Goal: Task Accomplishment & Management: Complete application form

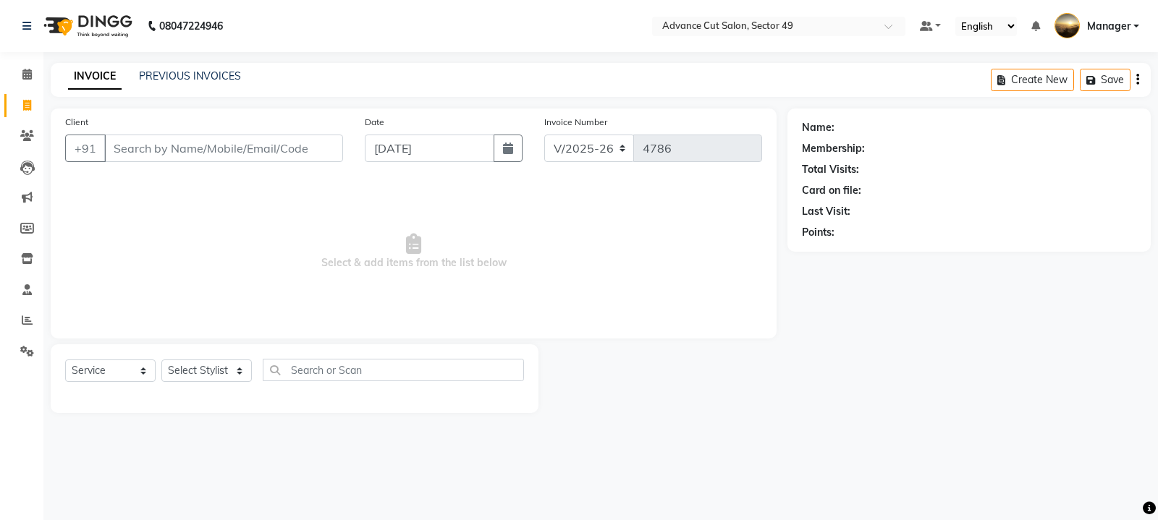
select select "4616"
select select "service"
click at [124, 150] on input "Client" at bounding box center [223, 148] width 239 height 27
click at [101, 78] on link "INVOICE" at bounding box center [95, 77] width 54 height 26
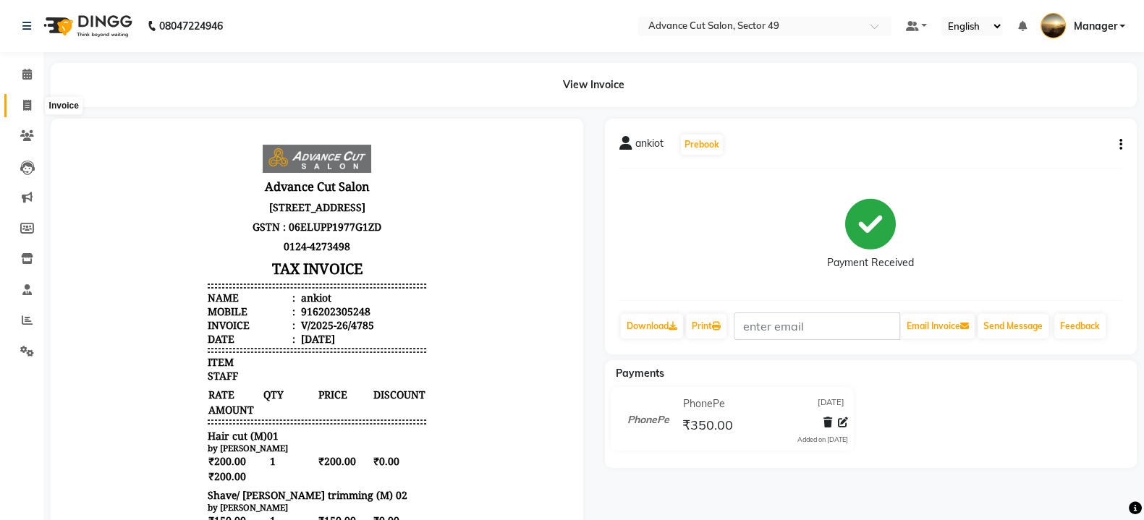
click at [25, 100] on icon at bounding box center [27, 105] width 8 height 11
select select "4616"
select select "service"
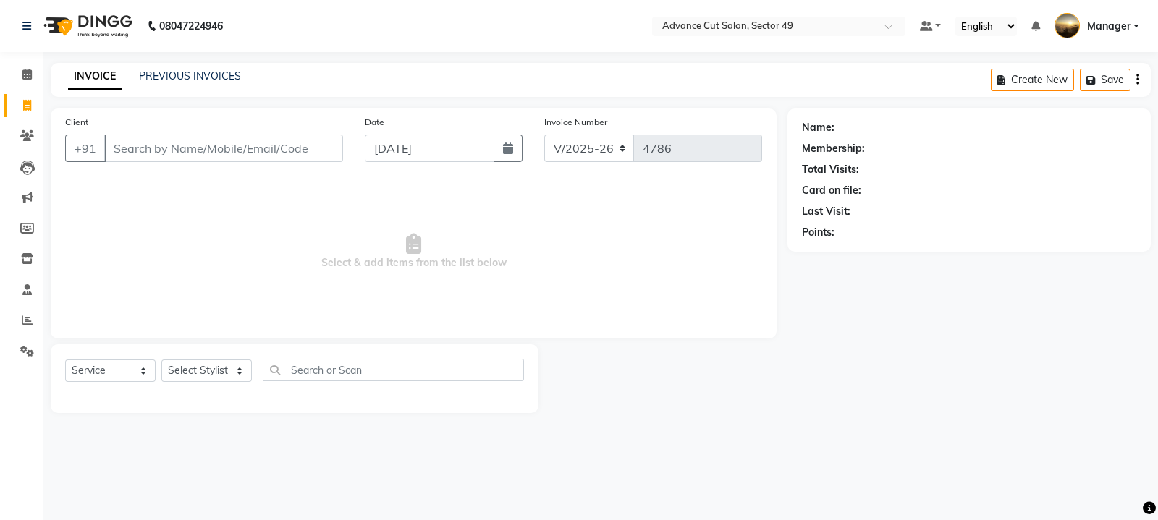
click at [116, 242] on span "Select & add items from the list below" at bounding box center [413, 251] width 697 height 145
click at [127, 150] on input "Client" at bounding box center [223, 148] width 239 height 27
type input "9990025750"
click at [296, 146] on span "Add Client" at bounding box center [305, 148] width 57 height 14
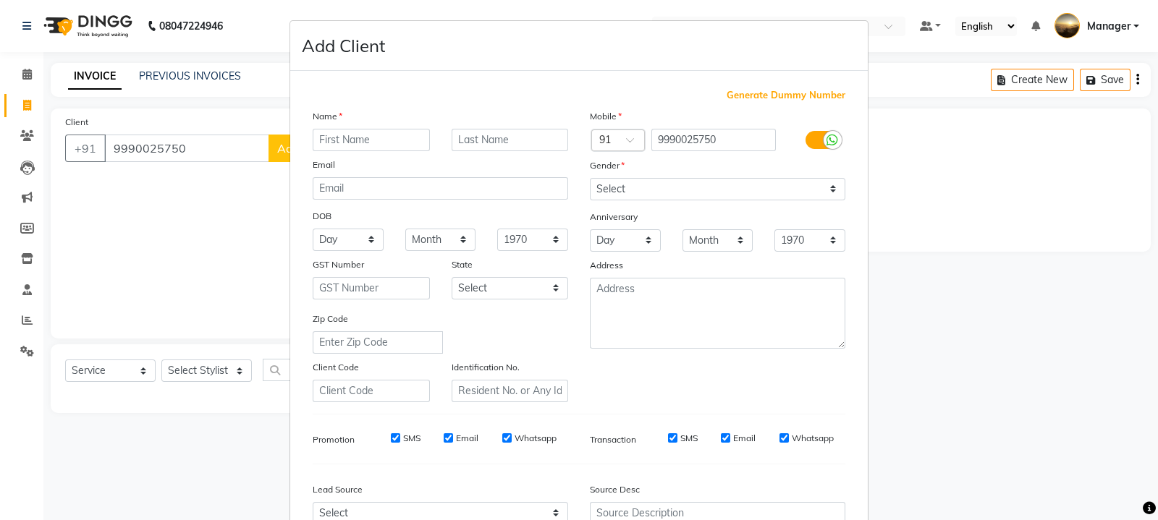
click at [348, 141] on input "text" at bounding box center [371, 140] width 117 height 22
type input "[PERSON_NAME]"
click at [595, 188] on select "Select [DEMOGRAPHIC_DATA] [DEMOGRAPHIC_DATA] Other Prefer Not To Say" at bounding box center [717, 189] width 255 height 22
select select "[DEMOGRAPHIC_DATA]"
click at [590, 179] on select "Select [DEMOGRAPHIC_DATA] [DEMOGRAPHIC_DATA] Other Prefer Not To Say" at bounding box center [717, 189] width 255 height 22
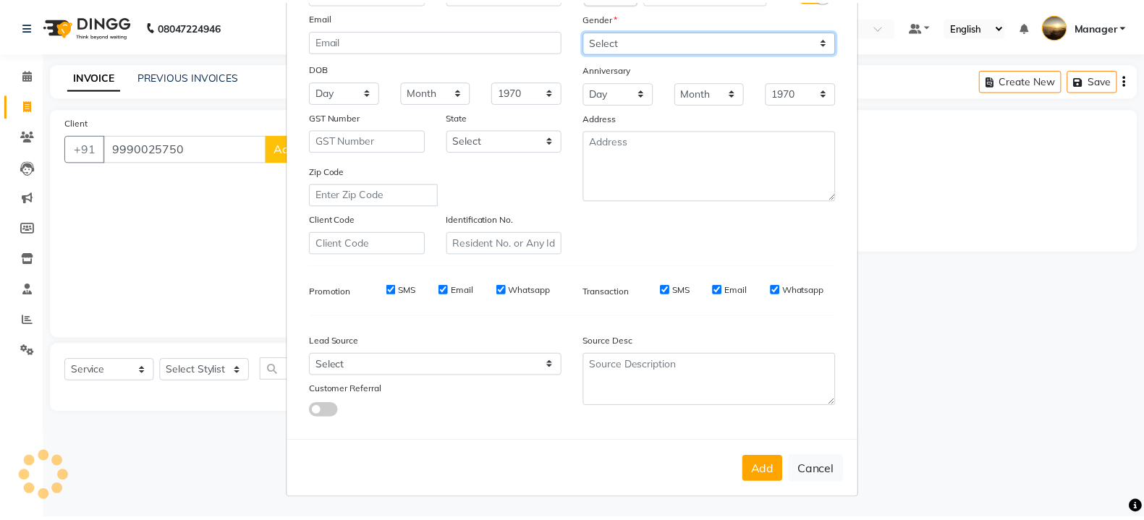
scroll to position [155, 0]
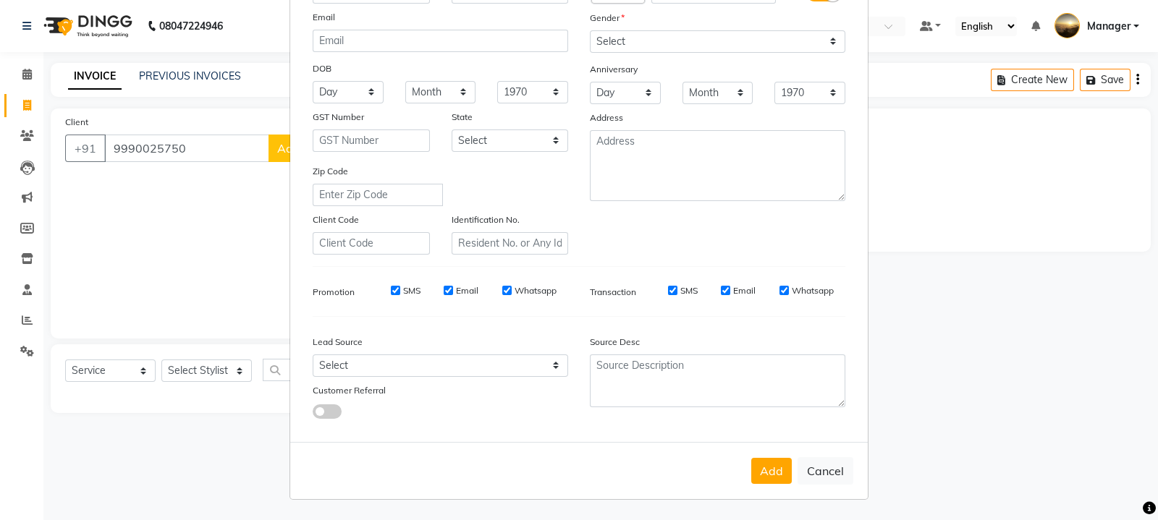
click at [765, 469] on button "Add" at bounding box center [771, 471] width 41 height 26
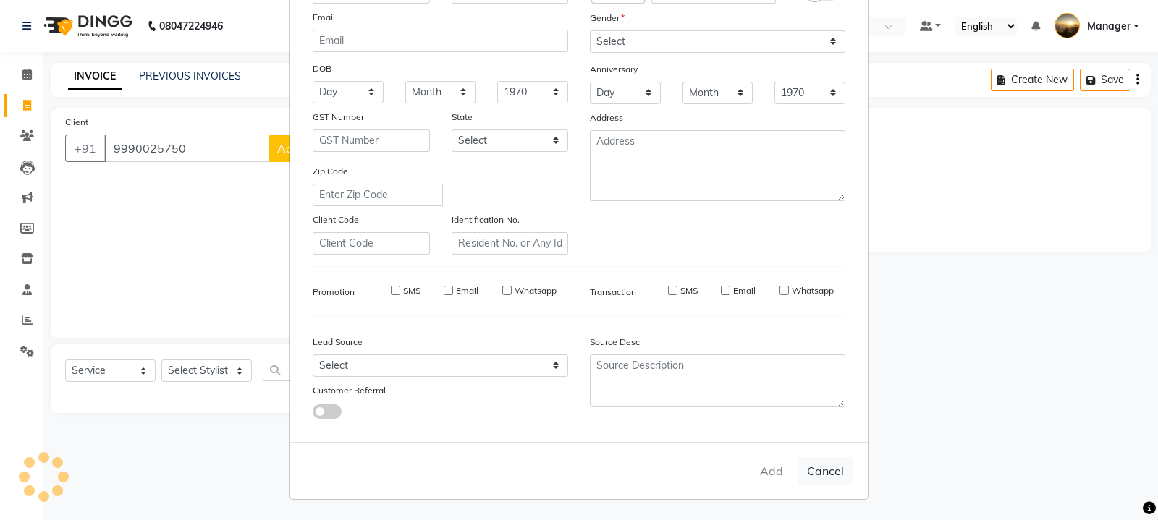
select select
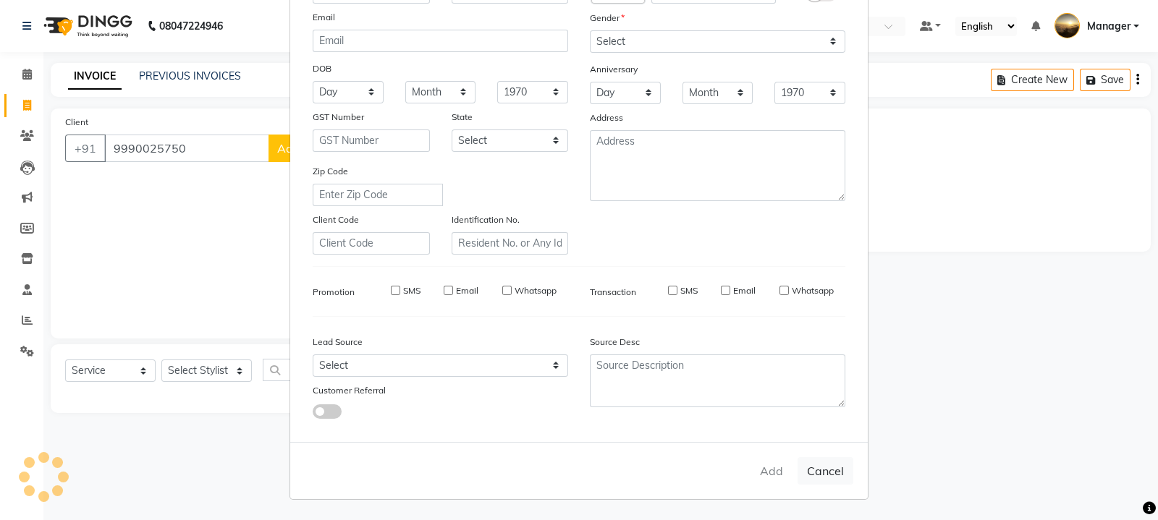
select select
checkbox input "false"
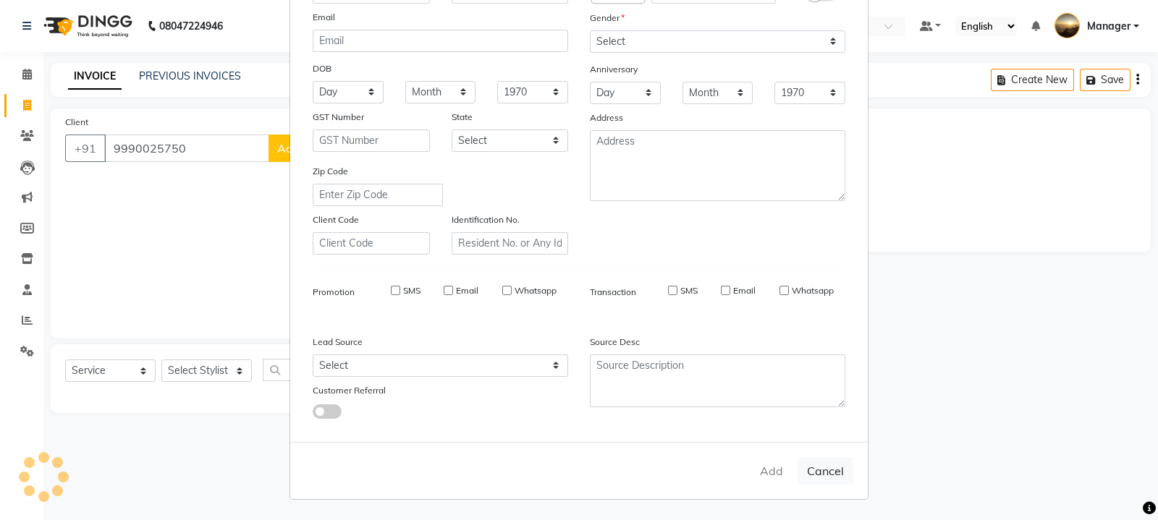
checkbox input "false"
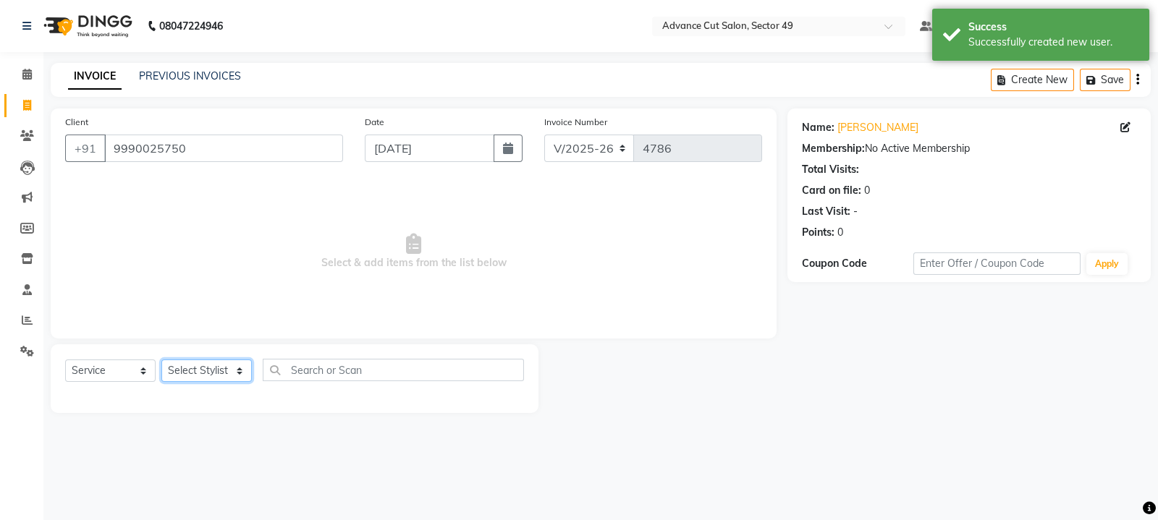
click at [235, 376] on select "Select Stylist [PERSON_NAME] [PERSON_NAME] Manager Navi product [PERSON_NAME] s…" at bounding box center [206, 371] width 90 height 22
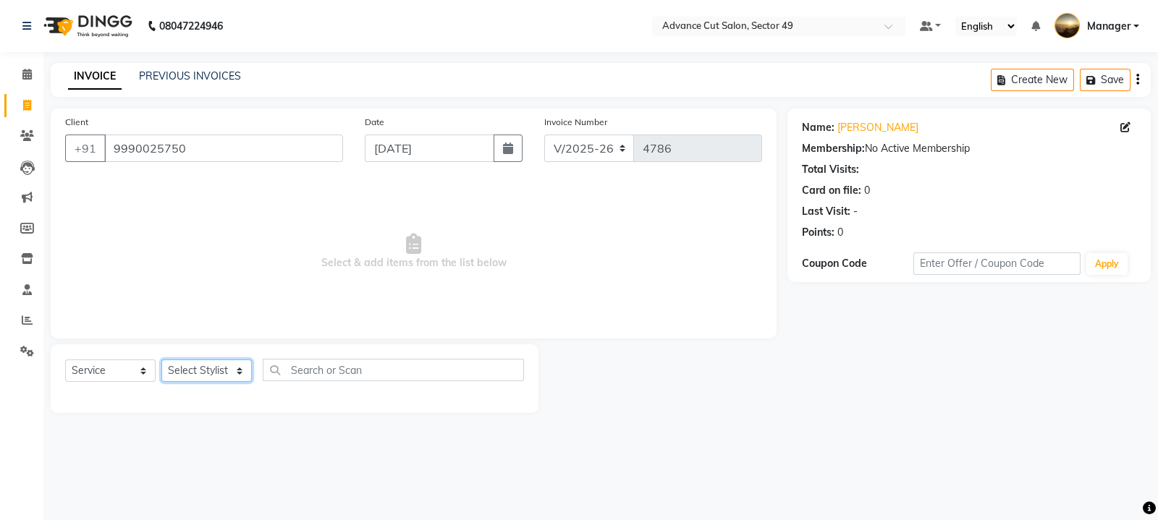
select select "27619"
click at [161, 360] on select "Select Stylist [PERSON_NAME] [PERSON_NAME] Manager Navi product [PERSON_NAME] s…" at bounding box center [206, 371] width 90 height 22
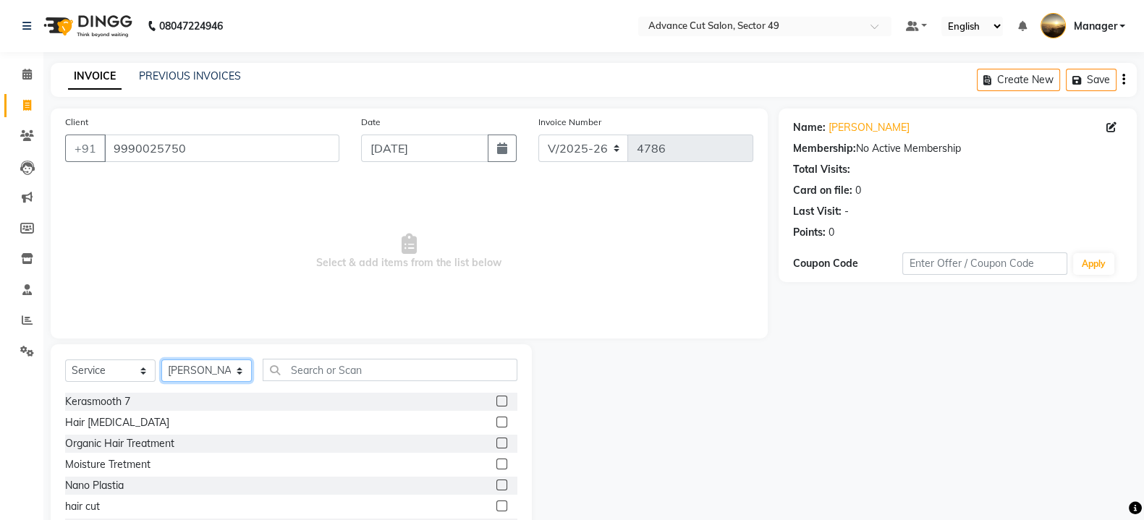
click at [240, 370] on select "Select Stylist [PERSON_NAME] [PERSON_NAME] Manager Navi product [PERSON_NAME] s…" at bounding box center [206, 371] width 90 height 22
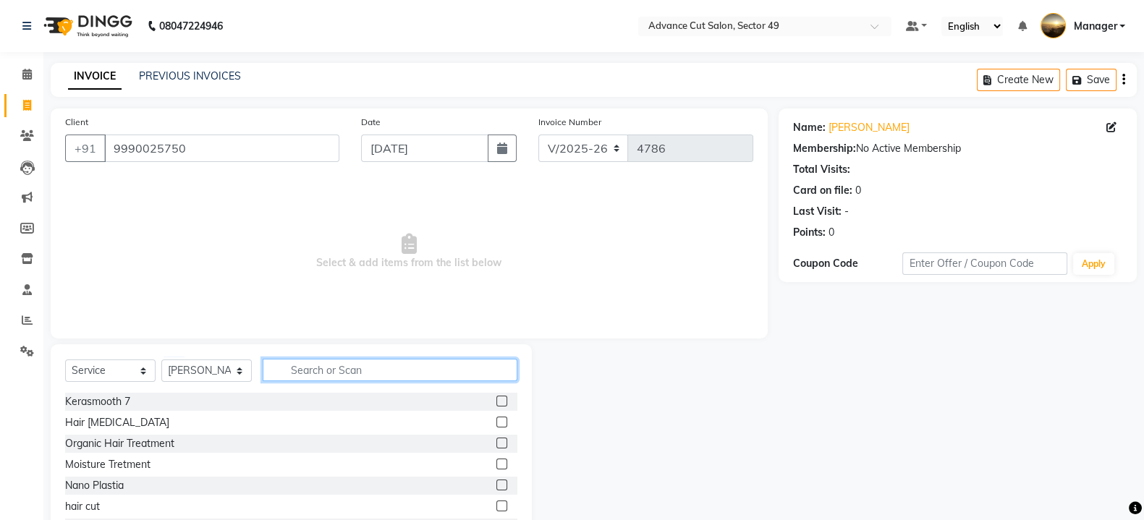
click at [361, 370] on input "text" at bounding box center [390, 370] width 255 height 22
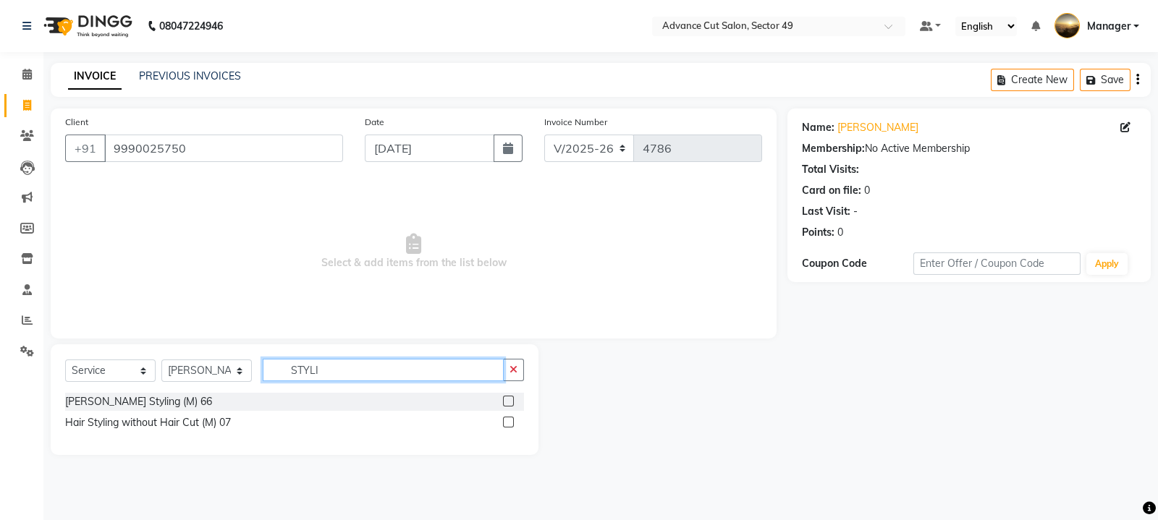
type input "STYLI"
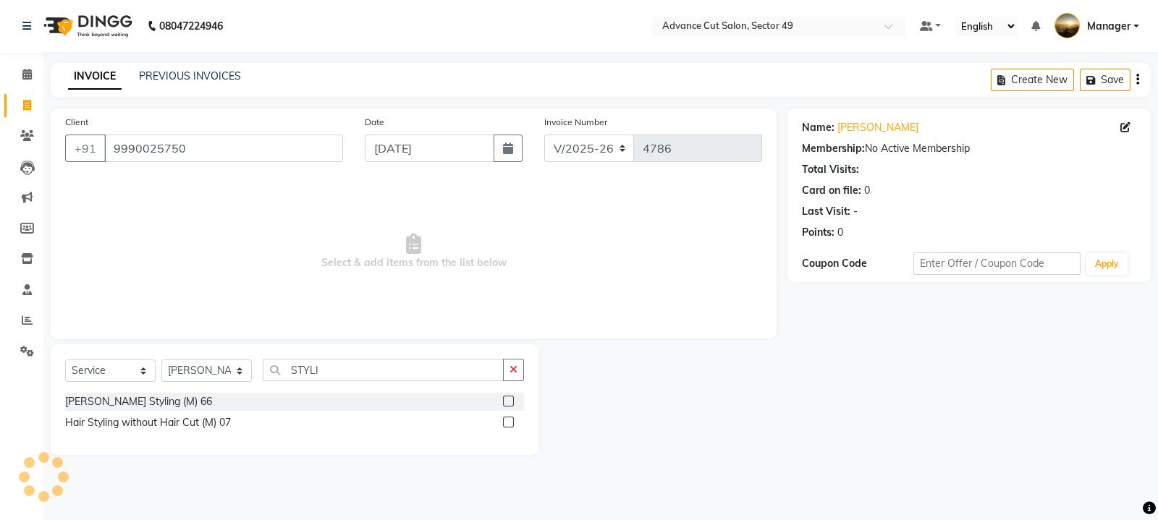
click at [506, 425] on label at bounding box center [508, 422] width 11 height 11
click at [506, 425] on input "checkbox" at bounding box center [507, 422] width 9 height 9
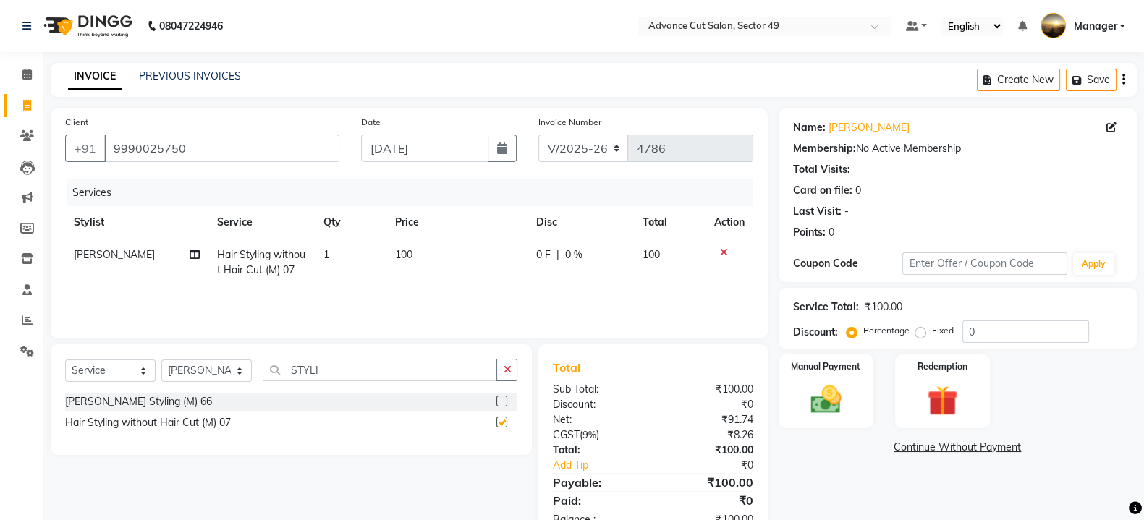
checkbox input "false"
click at [467, 240] on td "100" at bounding box center [456, 263] width 141 height 48
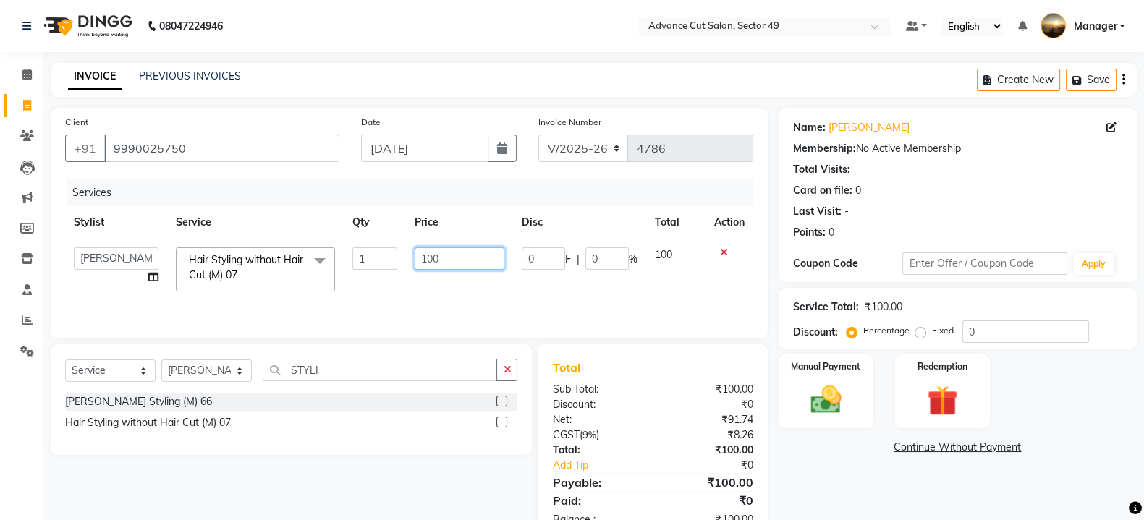
click at [466, 253] on input "100" at bounding box center [460, 258] width 90 height 22
type input "1"
type input "700"
click at [240, 374] on select "Select Stylist [PERSON_NAME] [PERSON_NAME] Manager Navi product [PERSON_NAME] s…" at bounding box center [206, 371] width 90 height 22
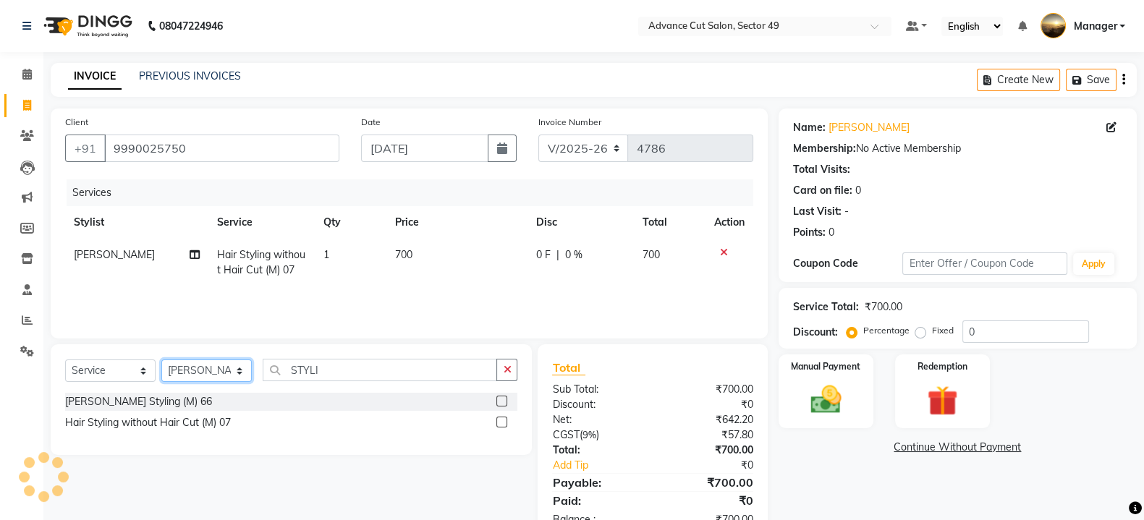
select select "88017"
click at [161, 360] on select "Select Stylist [PERSON_NAME] [PERSON_NAME] Manager Navi product [PERSON_NAME] s…" at bounding box center [206, 371] width 90 height 22
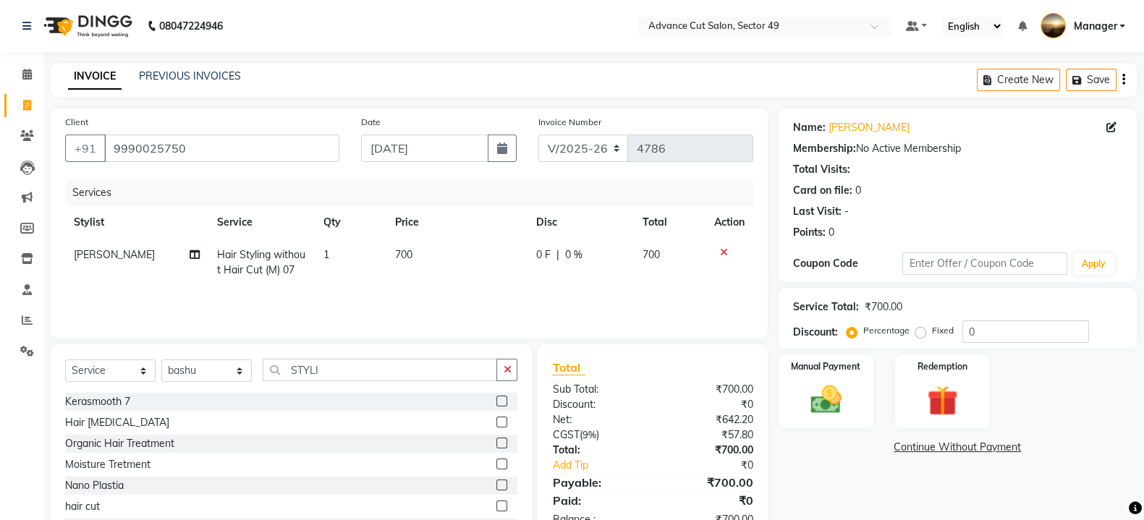
drag, startPoint x: 353, startPoint y: 357, endPoint x: 356, endPoint y: 369, distance: 11.9
click at [353, 358] on div "Select Service Product Membership Package Voucher Prepaid Gift Card Select Styl…" at bounding box center [291, 450] width 481 height 213
click at [356, 369] on input "STYLI" at bounding box center [380, 370] width 234 height 22
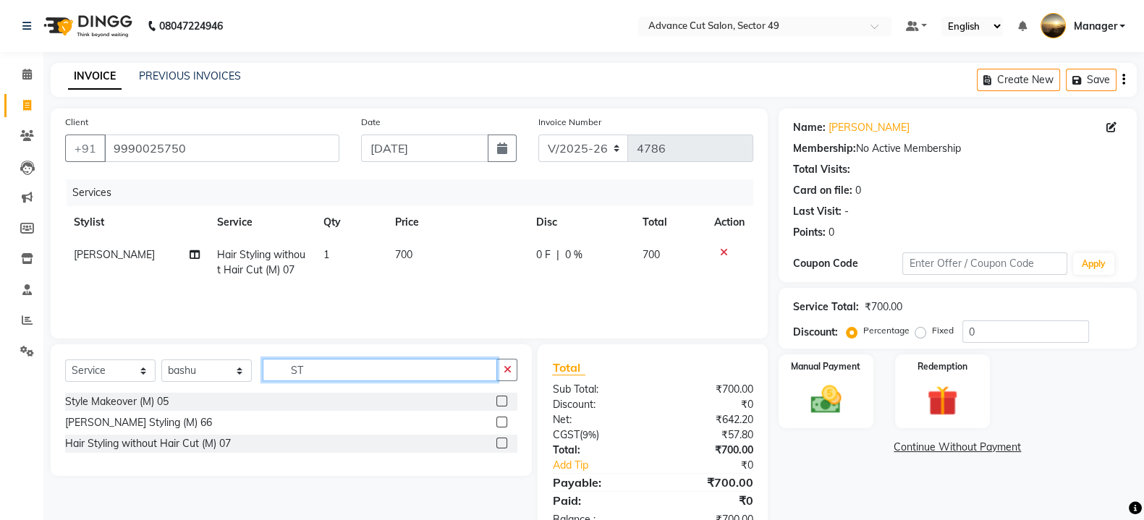
type input "S"
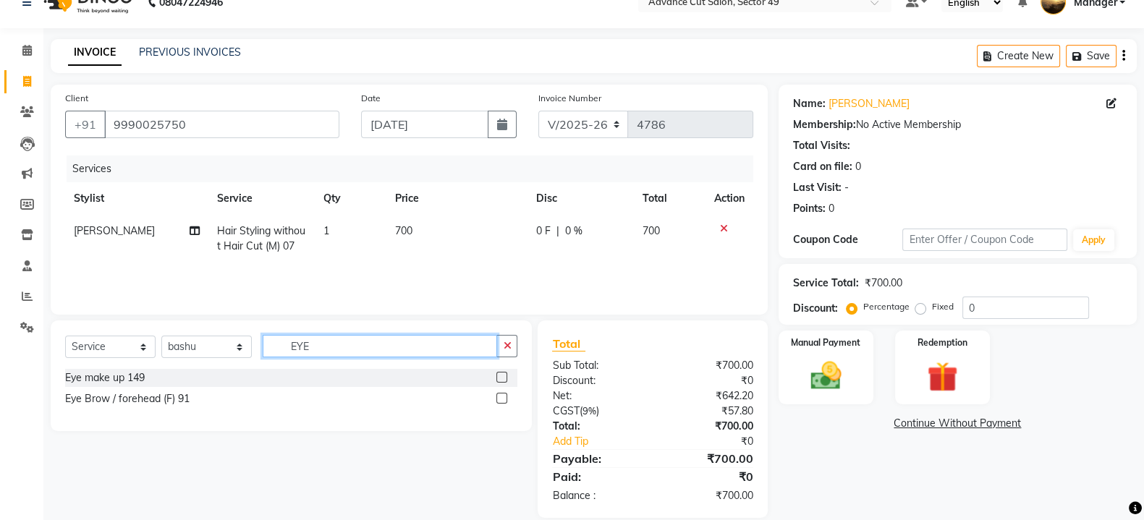
scroll to position [43, 0]
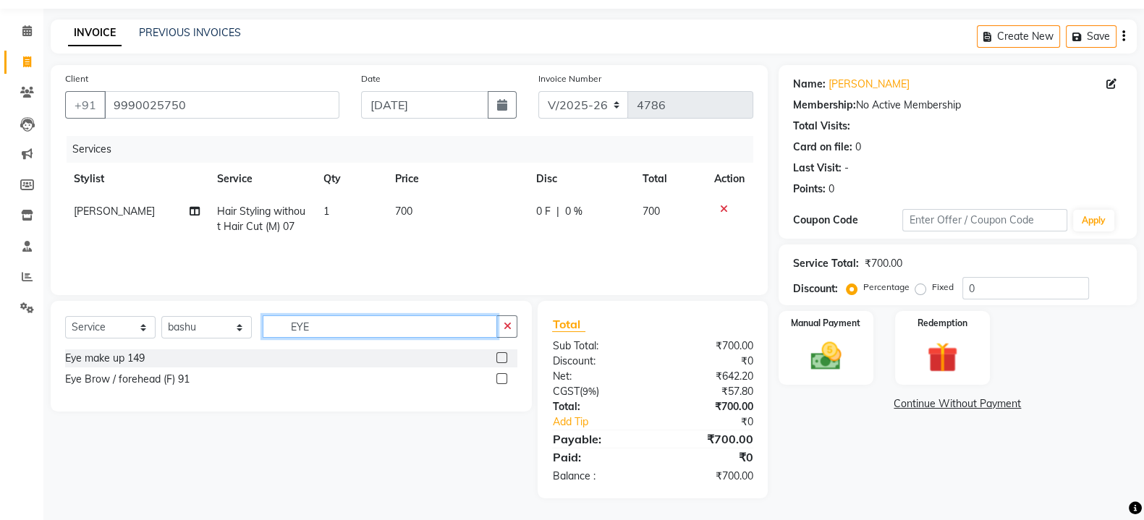
type input "EYE"
click at [499, 381] on label at bounding box center [501, 378] width 11 height 11
click at [499, 381] on input "checkbox" at bounding box center [500, 379] width 9 height 9
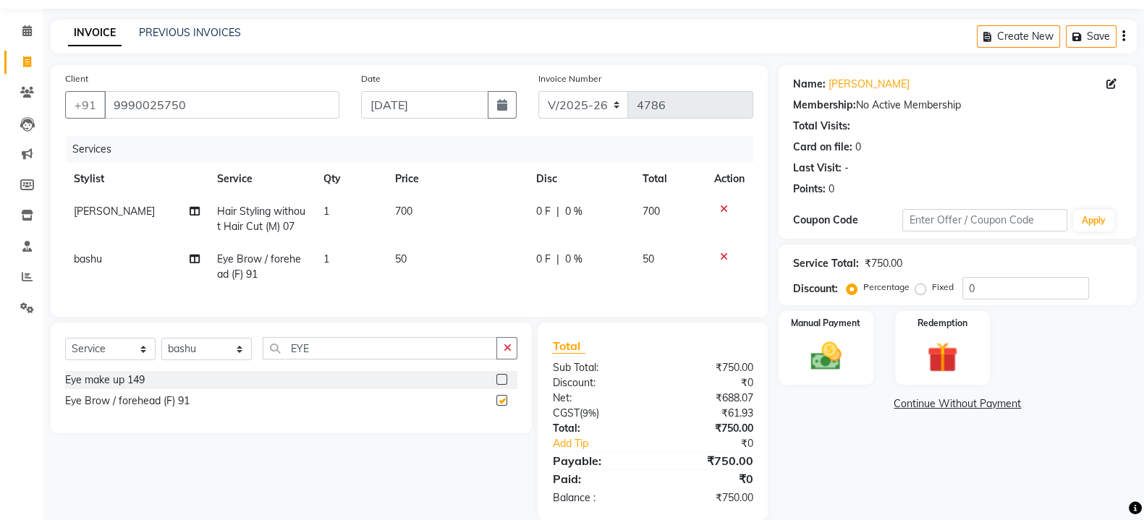
checkbox input "false"
click at [441, 250] on td "50" at bounding box center [456, 267] width 141 height 48
select select "88017"
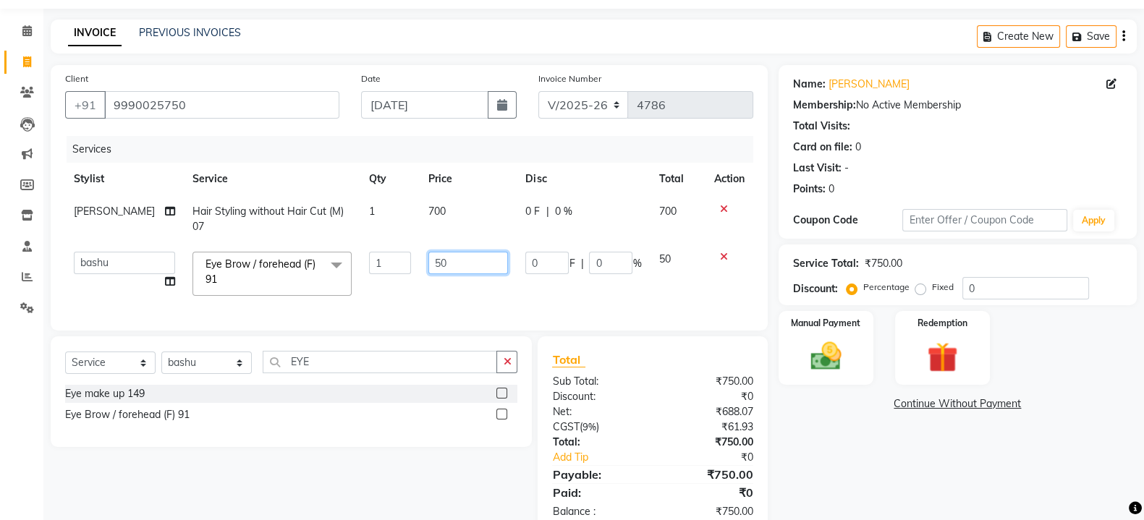
click at [449, 258] on input "50" at bounding box center [468, 263] width 80 height 22
type input "5"
type input "150"
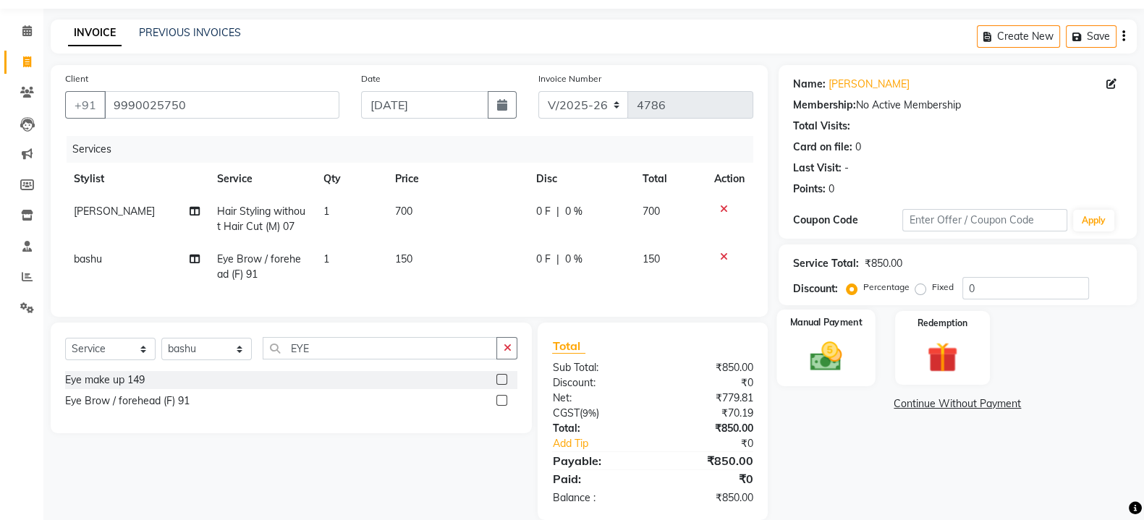
click at [831, 350] on img at bounding box center [825, 356] width 51 height 36
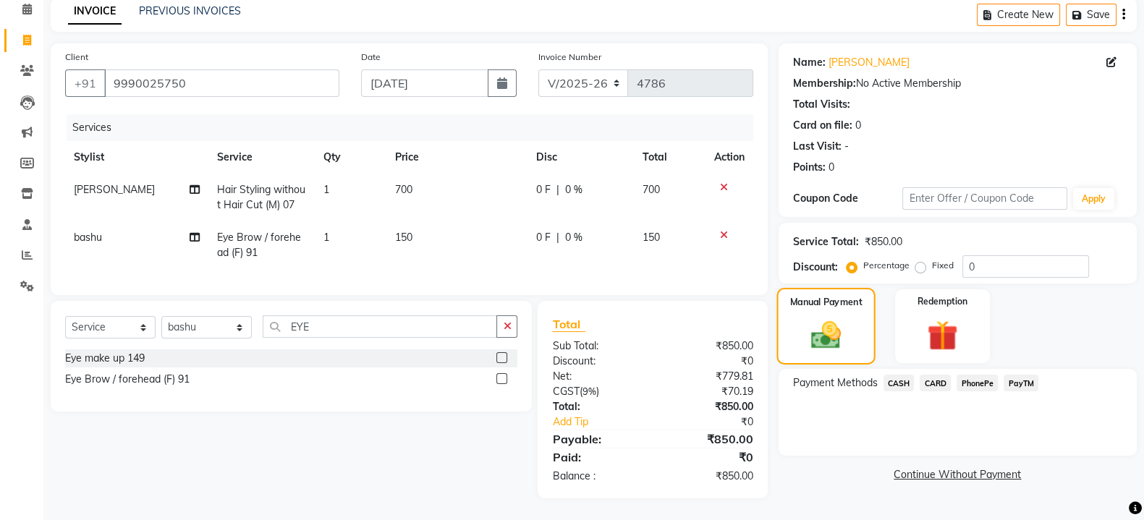
scroll to position [79, 0]
click at [973, 375] on span "PhonePe" at bounding box center [977, 383] width 41 height 17
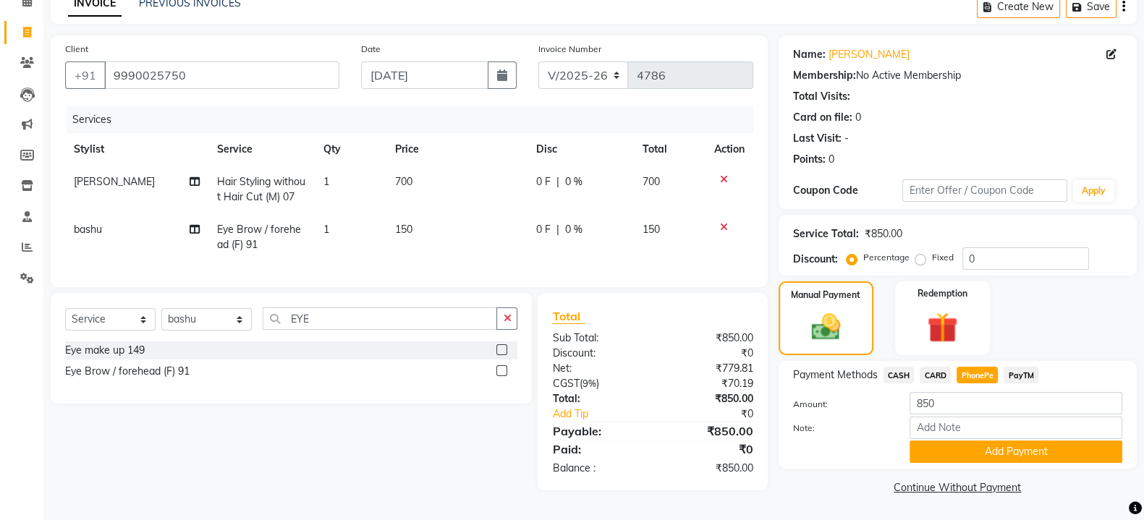
drag, startPoint x: 975, startPoint y: 373, endPoint x: 996, endPoint y: 465, distance: 94.3
click at [975, 386] on div "Payment Methods CASH CARD PhonePe PayTM Amount: 850 Note: Add Payment" at bounding box center [957, 415] width 329 height 96
click at [993, 444] on button "Add Payment" at bounding box center [1015, 452] width 213 height 22
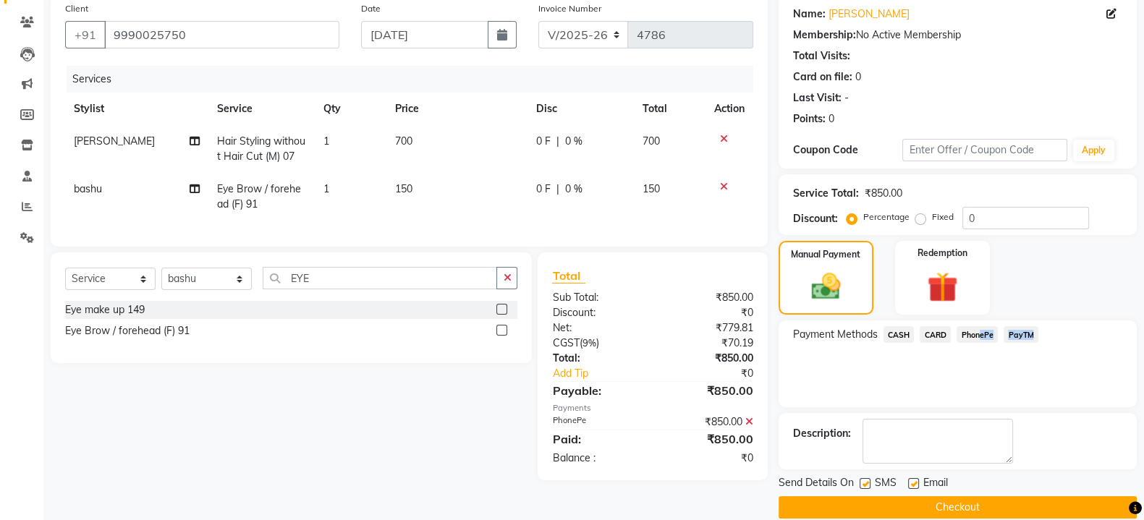
scroll to position [133, 0]
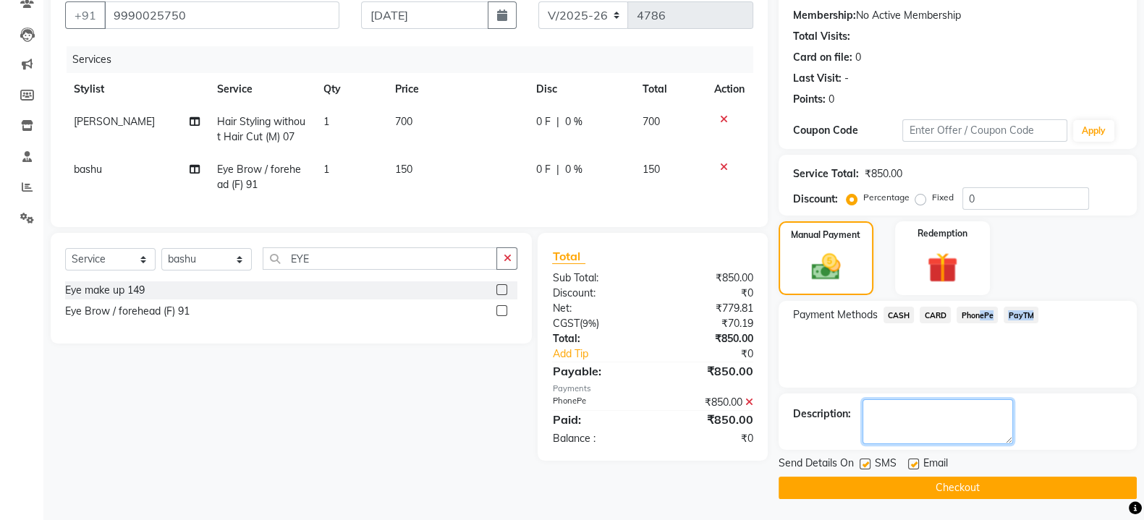
click at [970, 444] on div "Description:" at bounding box center [958, 422] width 358 height 56
click at [955, 489] on button "Checkout" at bounding box center [958, 488] width 358 height 22
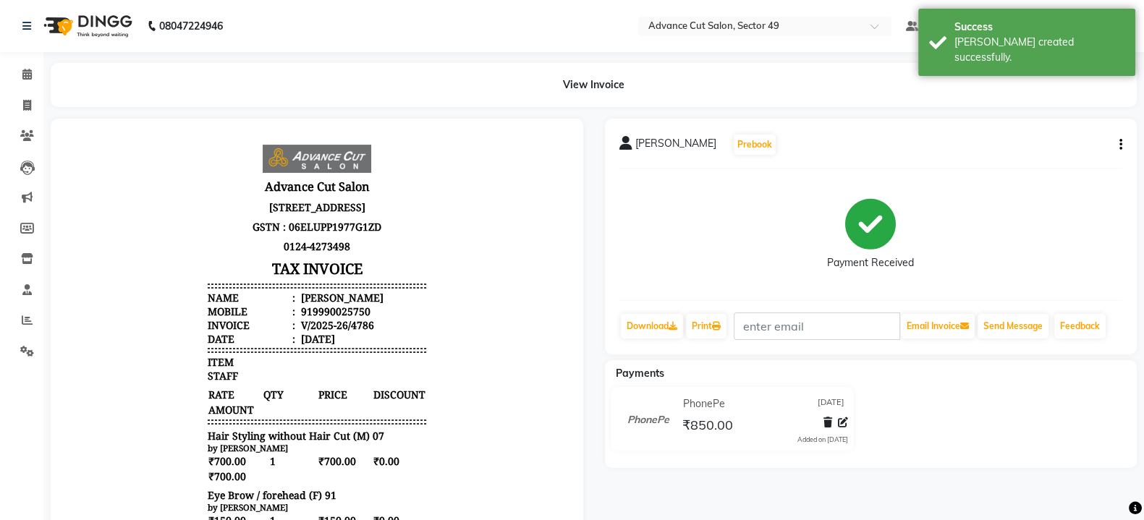
scroll to position [11, 0]
click at [22, 313] on span at bounding box center [26, 321] width 25 height 17
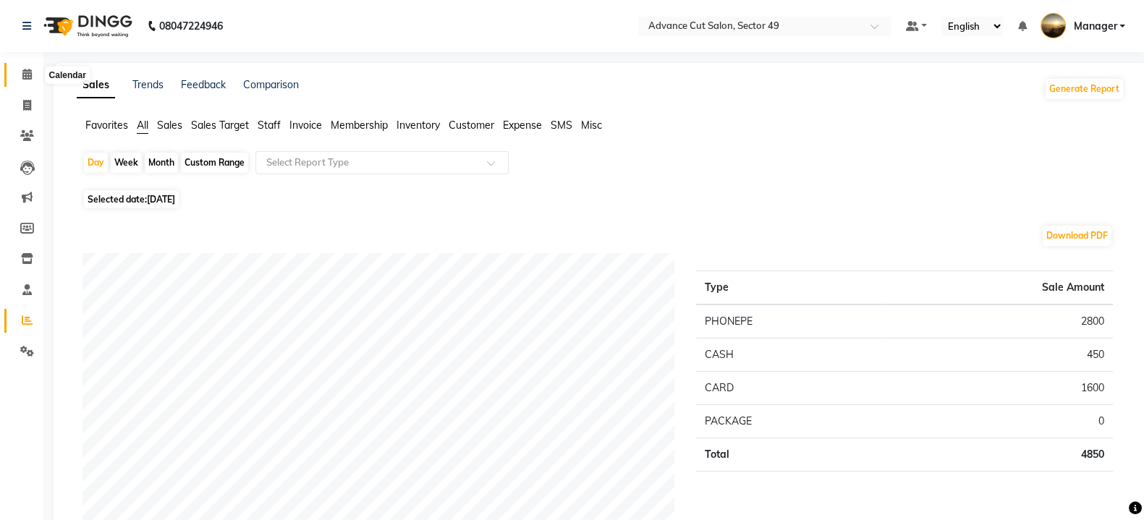
click at [22, 77] on icon at bounding box center [26, 74] width 9 height 11
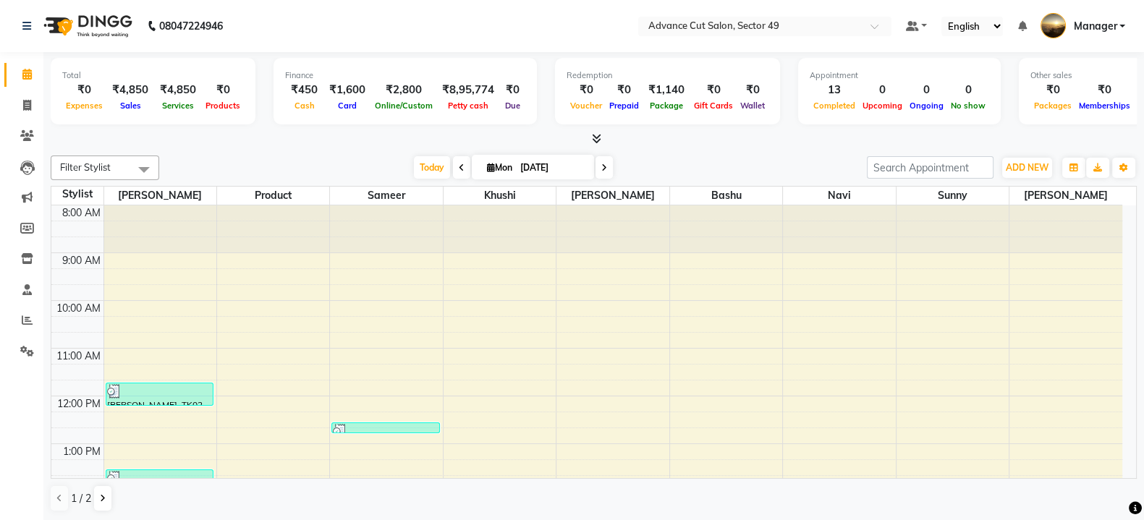
click at [594, 135] on icon at bounding box center [596, 138] width 9 height 11
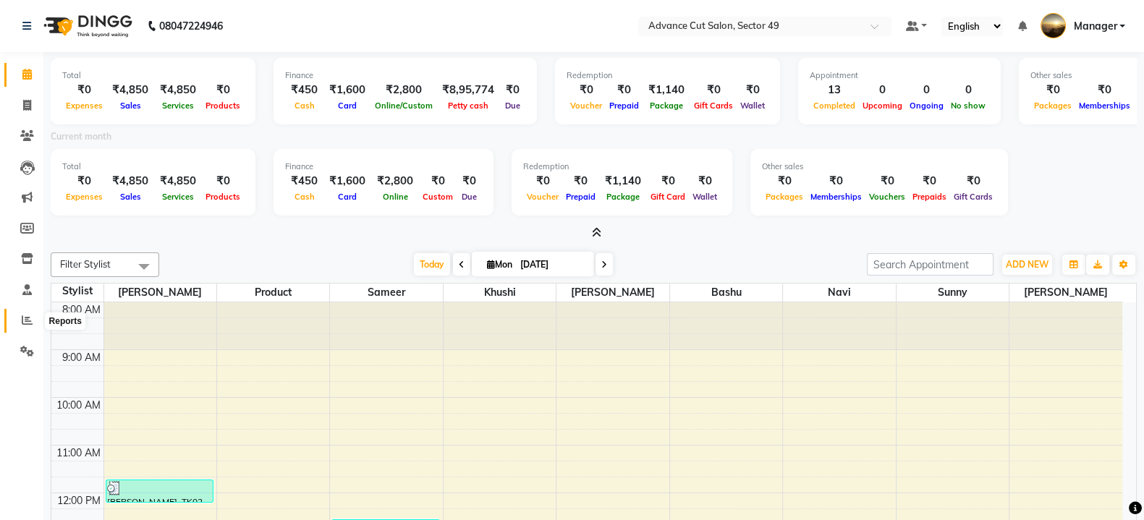
click at [26, 328] on span at bounding box center [26, 321] width 25 height 17
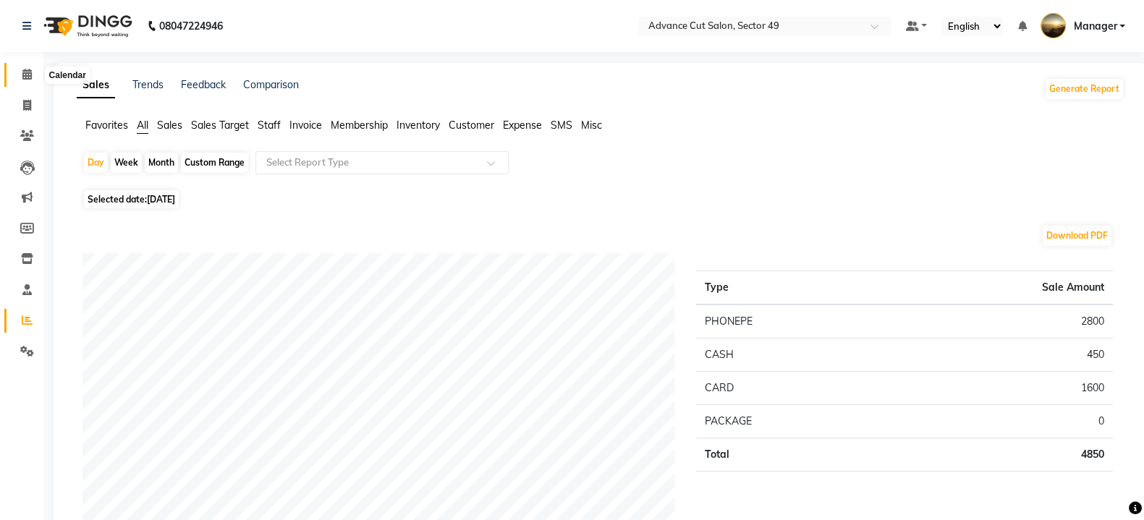
click at [25, 72] on icon at bounding box center [26, 74] width 9 height 11
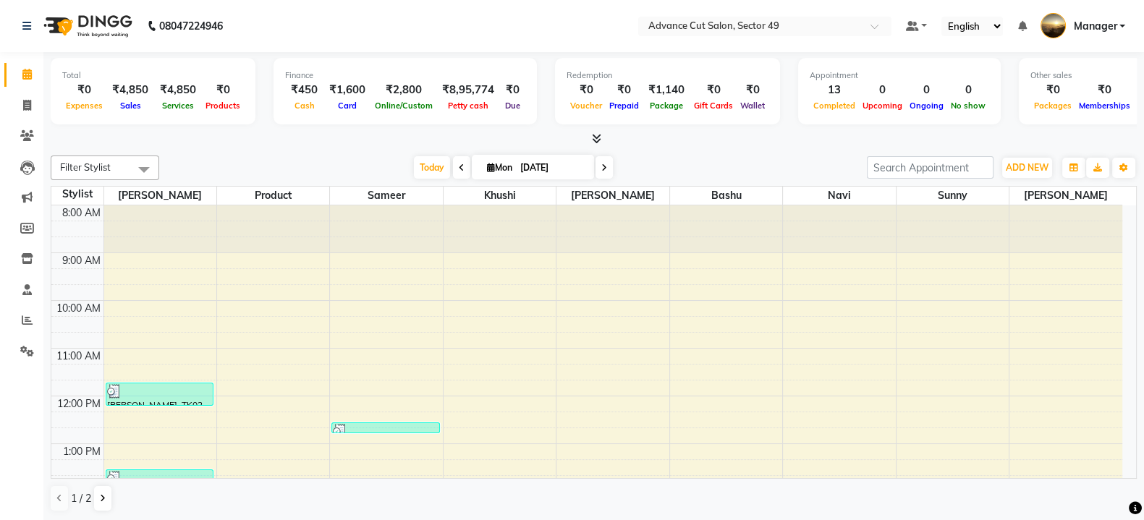
click at [595, 141] on icon at bounding box center [596, 138] width 9 height 11
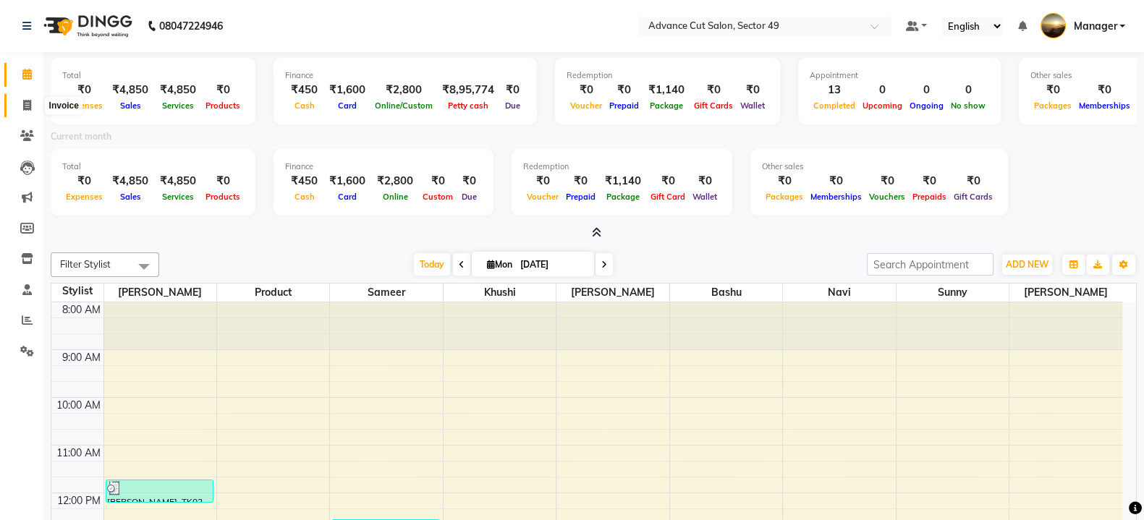
click at [26, 101] on icon at bounding box center [27, 105] width 8 height 11
select select "4616"
select select "service"
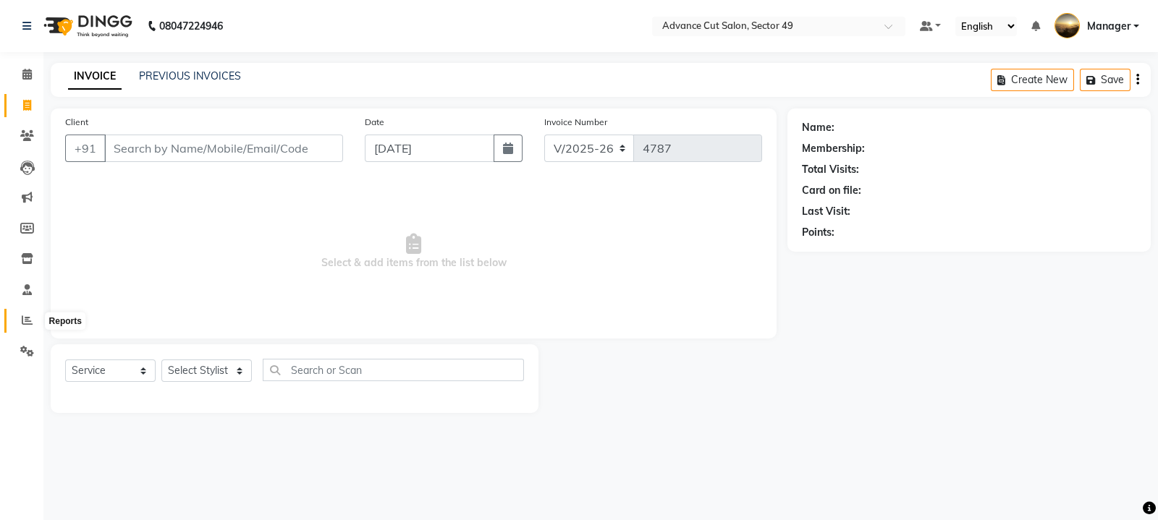
click at [27, 323] on icon at bounding box center [27, 320] width 11 height 11
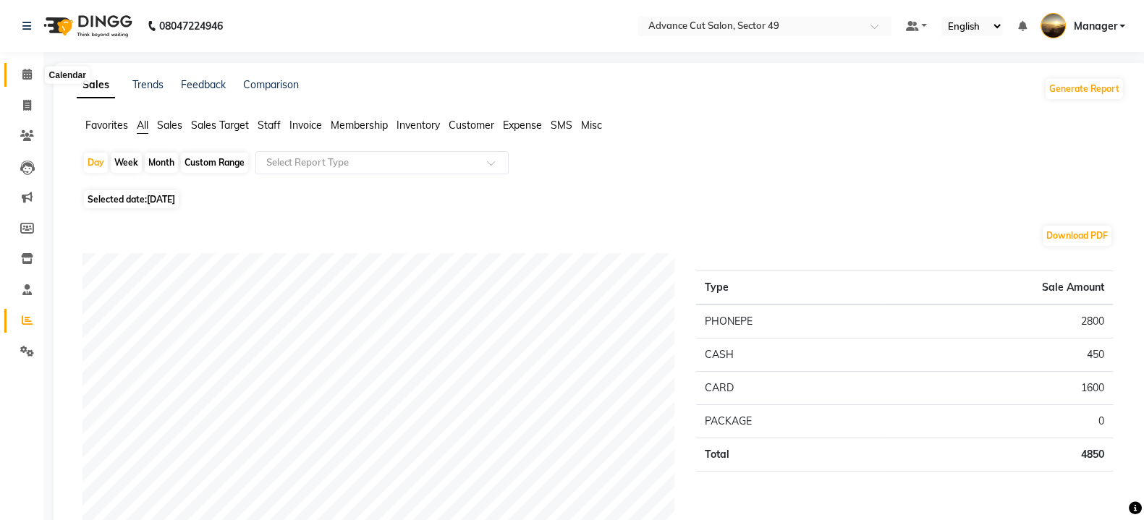
click at [27, 75] on icon at bounding box center [26, 74] width 9 height 11
select select "4616"
select select "service"
